Goal: Task Accomplishment & Management: Manage account settings

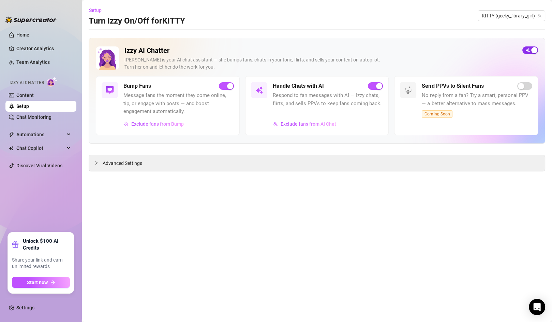
click at [458, 53] on span "button" at bounding box center [530, 50] width 16 height 8
click at [25, 96] on link "Content" at bounding box center [24, 94] width 17 height 5
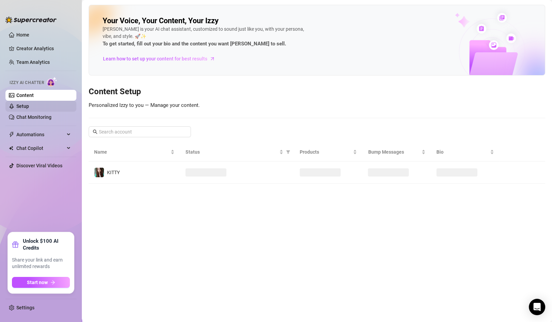
click at [24, 109] on link "Setup" at bounding box center [22, 105] width 13 height 5
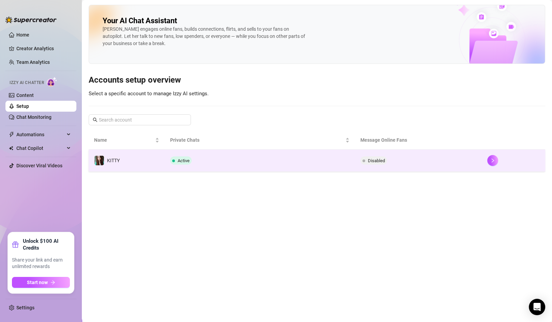
click at [458, 157] on td at bounding box center [513, 160] width 63 height 22
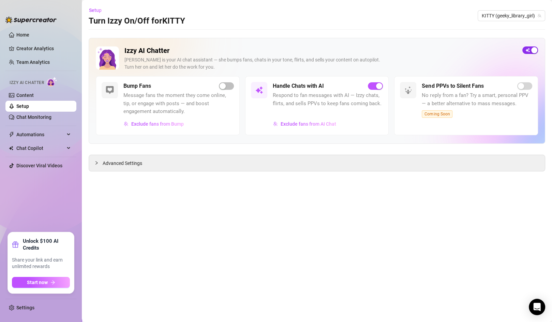
click at [458, 47] on span "button" at bounding box center [530, 50] width 16 height 8
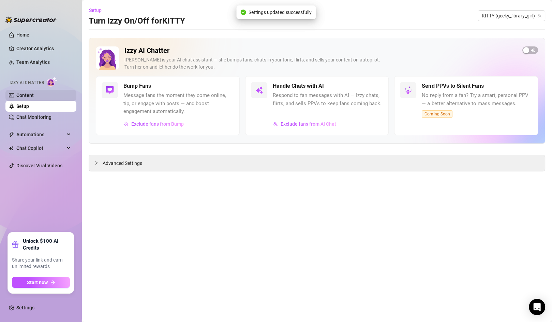
click at [26, 93] on link "Content" at bounding box center [24, 94] width 17 height 5
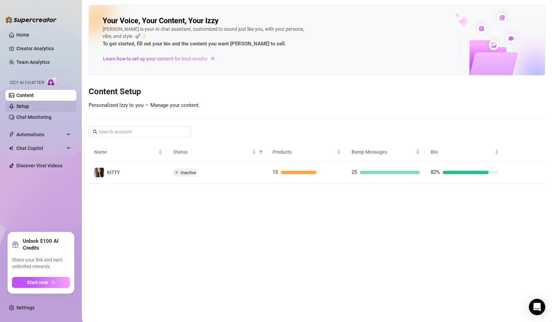
click at [29, 106] on link "Setup" at bounding box center [22, 105] width 13 height 5
